Goal: Task Accomplishment & Management: Use online tool/utility

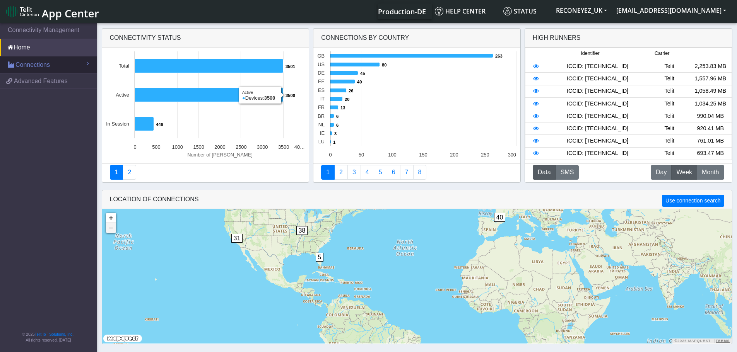
click at [51, 65] on link "Connections" at bounding box center [48, 64] width 97 height 17
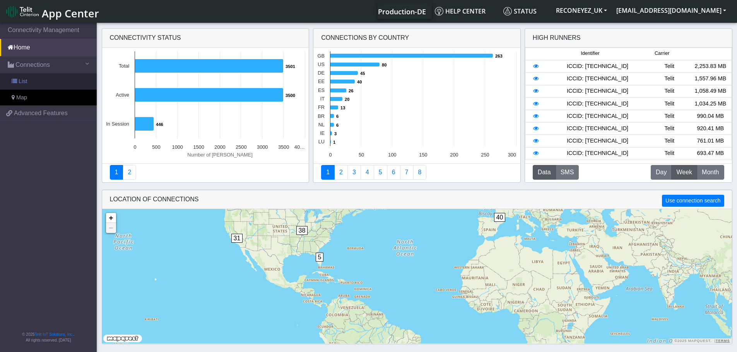
click at [46, 77] on link "List" at bounding box center [48, 81] width 97 height 16
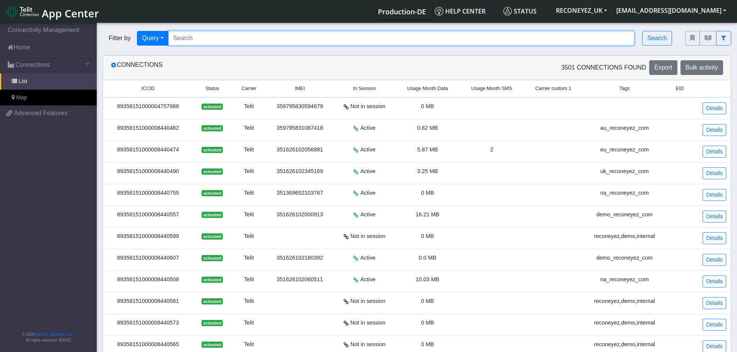
paste input "89358151000008415757"
type input "89358151000008415757"
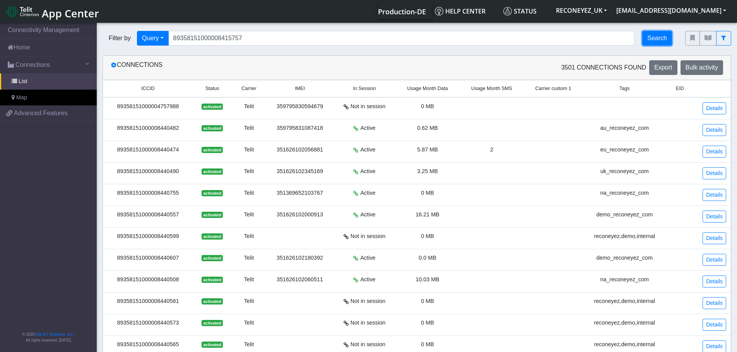
click at [654, 42] on button "Search" at bounding box center [657, 38] width 30 height 15
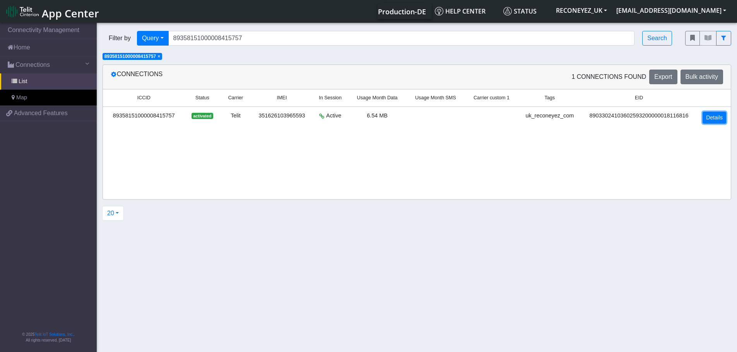
click at [712, 115] on link "Details" at bounding box center [714, 118] width 24 height 12
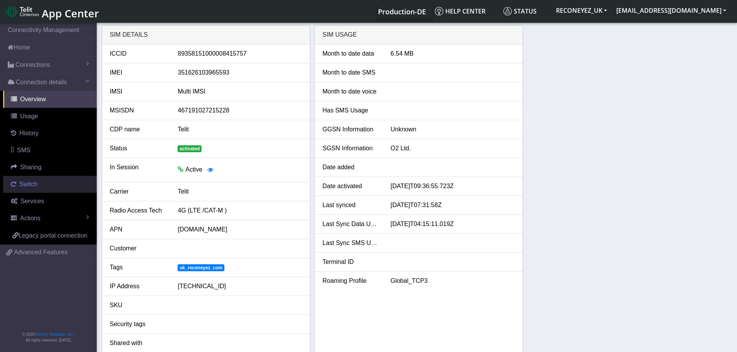
click at [31, 189] on link "Switch" at bounding box center [50, 184] width 94 height 17
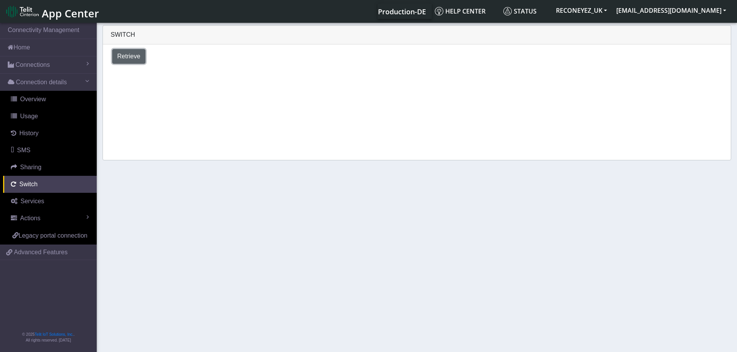
click at [123, 51] on button "Retrieve" at bounding box center [128, 56] width 33 height 15
select select "[GEOGRAPHIC_DATA]"
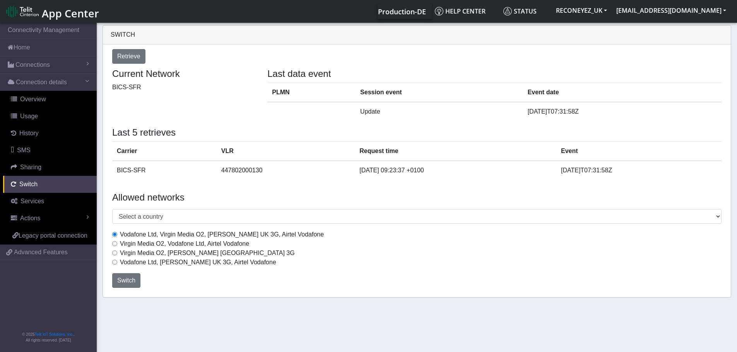
click at [115, 246] on input "Virgin Media O2, Vodafone Ltd, Airtel Vodafone" at bounding box center [114, 243] width 5 height 5
radio input "true"
click at [123, 279] on span "Switch" at bounding box center [126, 280] width 18 height 7
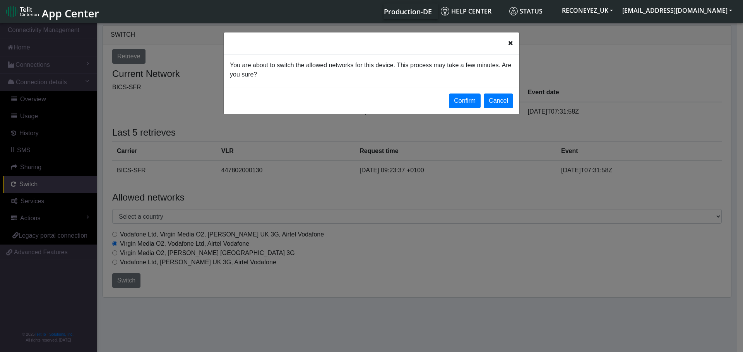
click at [465, 102] on button "Confirm" at bounding box center [465, 101] width 32 height 15
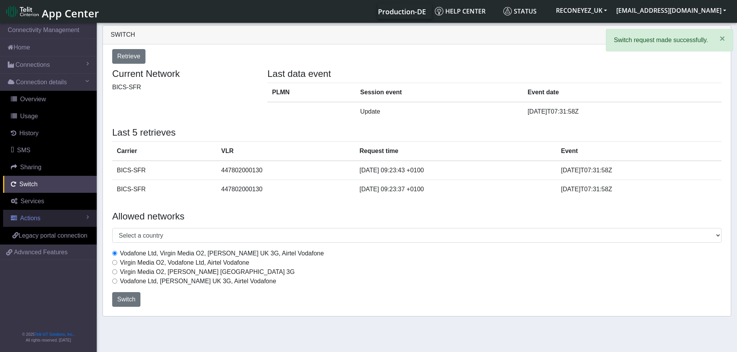
click at [29, 224] on link "Actions" at bounding box center [50, 218] width 94 height 17
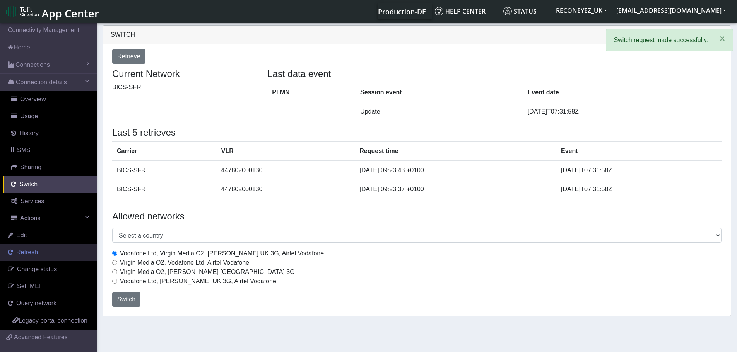
click at [31, 256] on span "Refresh" at bounding box center [27, 252] width 22 height 7
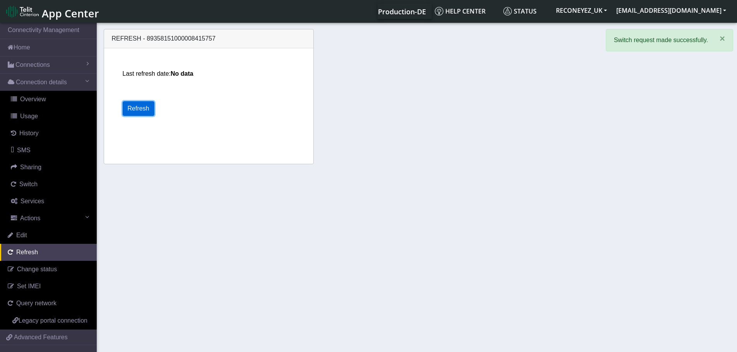
click at [140, 109] on button "Refresh" at bounding box center [139, 108] width 32 height 15
